Goal: Task Accomplishment & Management: Manage account settings

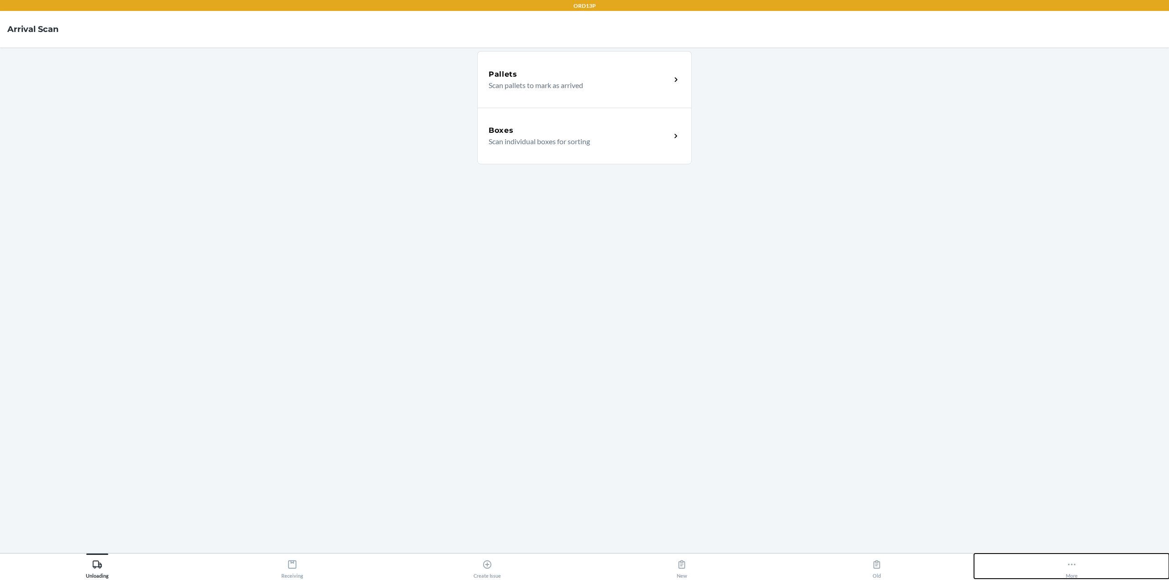
click at [1065, 563] on button "More" at bounding box center [1071, 566] width 195 height 25
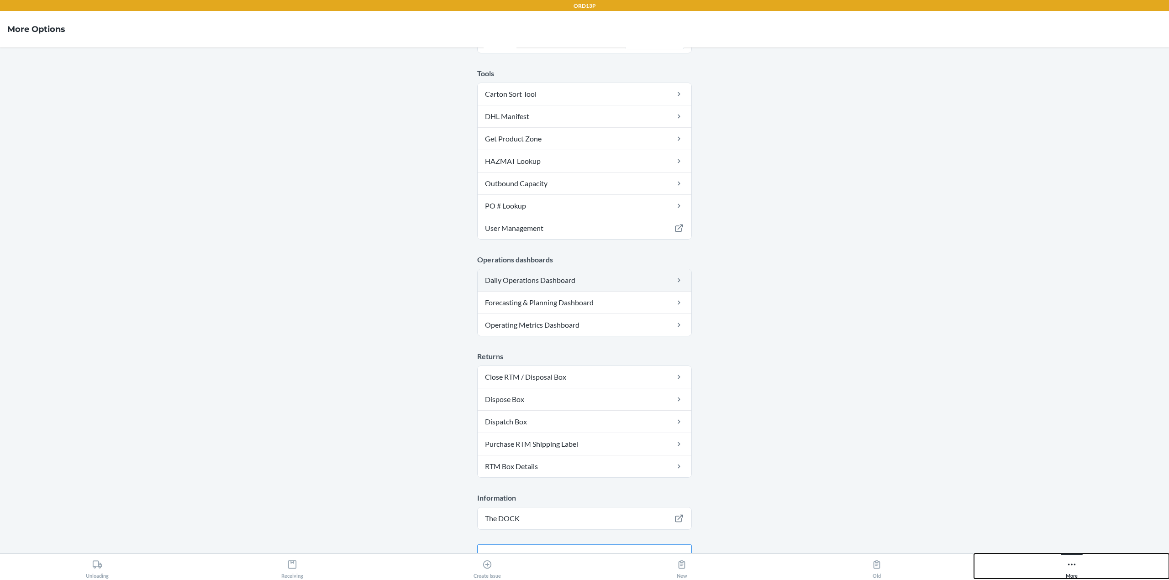
scroll to position [104, 0]
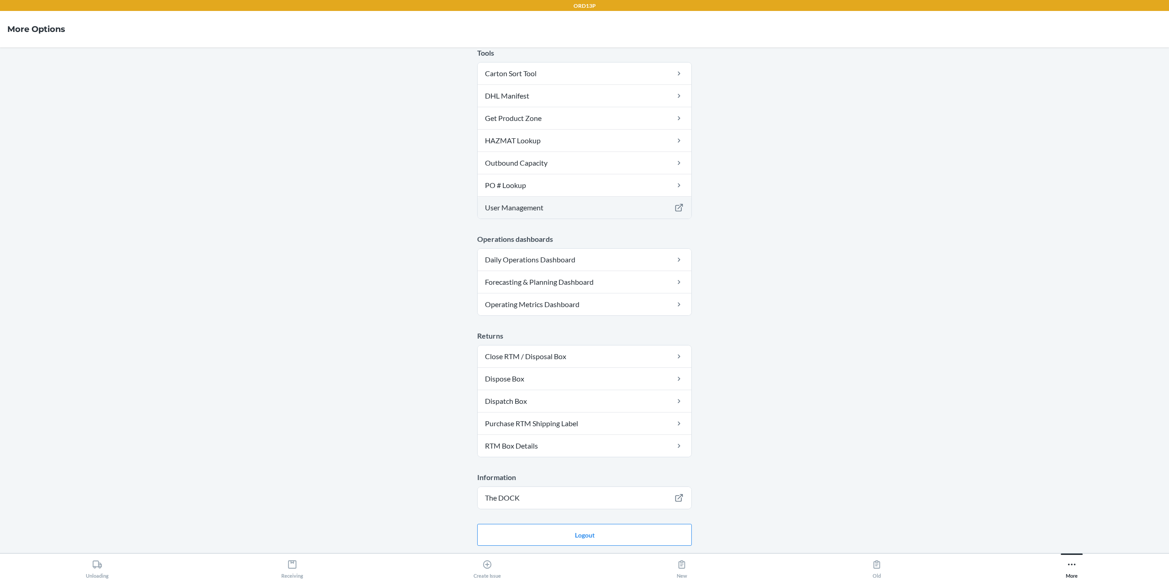
click at [519, 206] on link "User Management" at bounding box center [584, 208] width 214 height 22
click at [559, 530] on button "Logout" at bounding box center [584, 535] width 215 height 22
